Goal: Navigation & Orientation: Find specific page/section

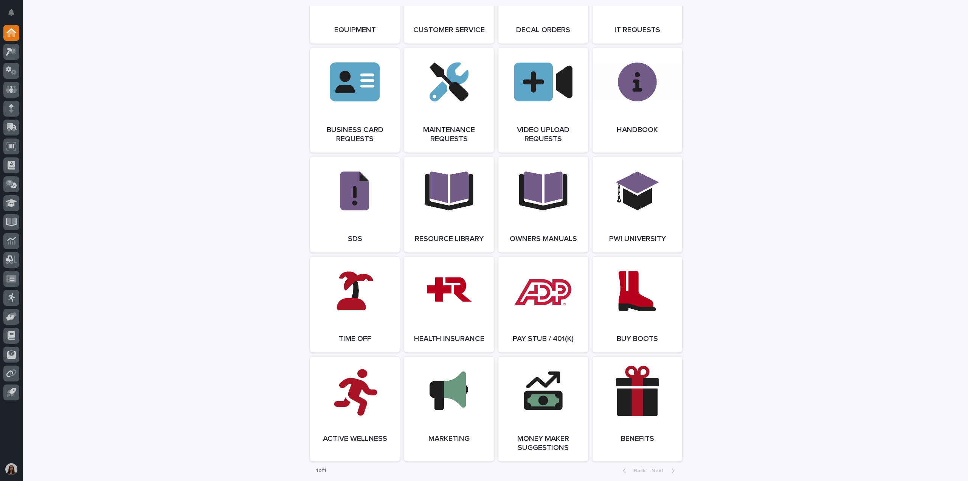
scroll to position [1135, 0]
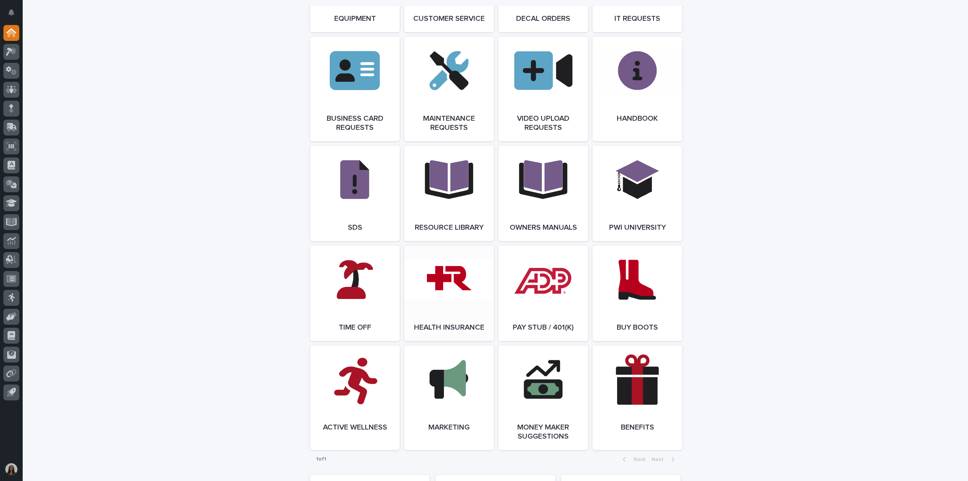
click at [448, 328] on link "Open Link" at bounding box center [449, 292] width 90 height 95
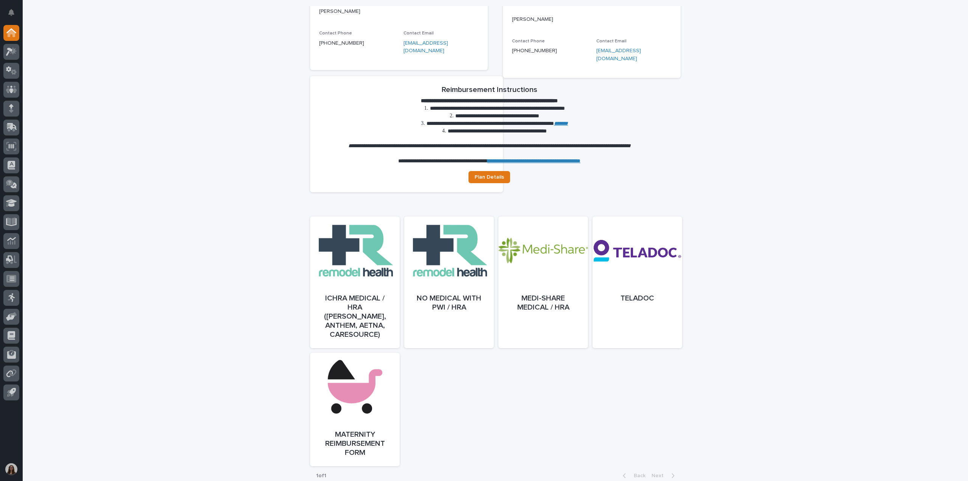
scroll to position [189, 0]
click at [445, 306] on div at bounding box center [449, 289] width 90 height 132
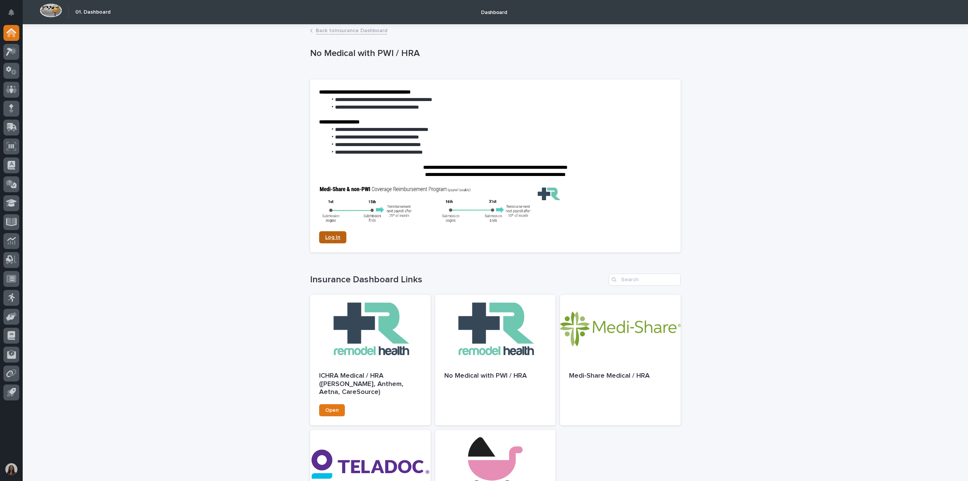
click at [335, 235] on span "Log In" at bounding box center [332, 237] width 15 height 5
